Goal: Check status: Check status

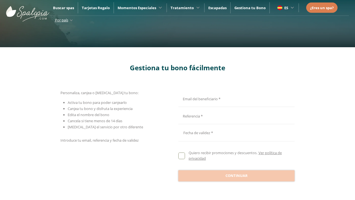
click at [235, 98] on input "Email del beneficiario *" at bounding box center [235, 98] width 115 height 10
type input "**********"
click at [235, 115] on input "Email del beneficiario *" at bounding box center [235, 116] width 115 height 10
type input "**********"
click at [236, 133] on div at bounding box center [236, 132] width 116 height 13
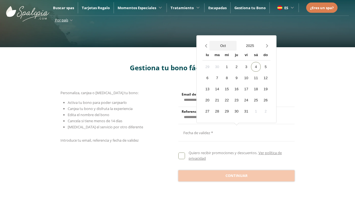
click at [223, 45] on button "Oct" at bounding box center [222, 46] width 27 height 10
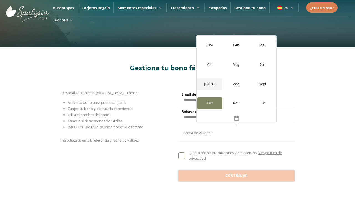
click at [210, 84] on div "[DATE]" at bounding box center [209, 84] width 25 height 12
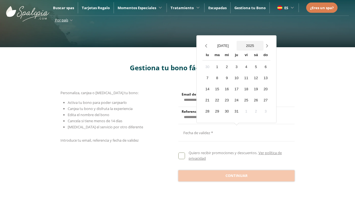
click at [250, 45] on button "2025" at bounding box center [250, 46] width 27 height 10
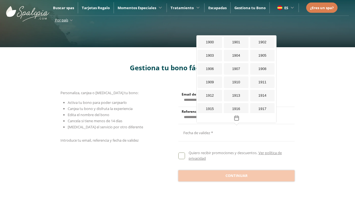
scroll to position [511, 0]
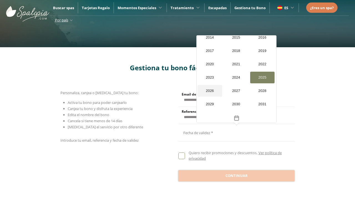
click at [209, 91] on div "2026" at bounding box center [209, 91] width 25 height 12
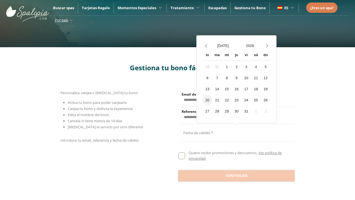
click at [207, 100] on div "20" at bounding box center [207, 100] width 10 height 10
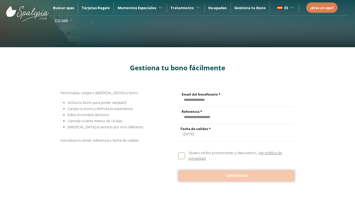
click at [236, 175] on span "Continuar" at bounding box center [236, 176] width 22 height 6
